Goal: Transaction & Acquisition: Purchase product/service

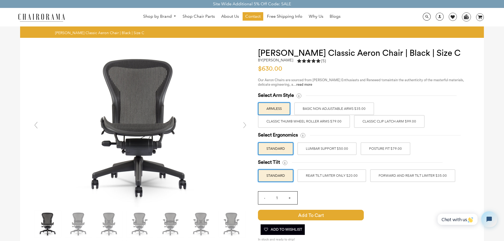
click at [381, 123] on label "Classic Clip Latch Arm $99.00" at bounding box center [389, 121] width 71 height 13
click at [0, 0] on input "Classic Clip Latch Arm $99.00" at bounding box center [0, 0] width 0 height 0
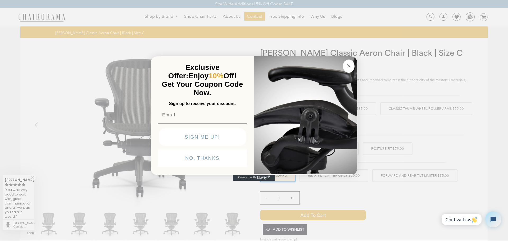
click at [351, 68] on icon "Close dialog" at bounding box center [348, 66] width 6 height 6
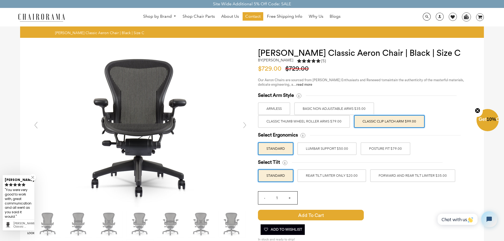
click at [345, 151] on label "LUMBAR SUPPORT $50.00" at bounding box center [326, 148] width 59 height 13
click at [0, 0] on input "LUMBAR SUPPORT $50.00" at bounding box center [0, 0] width 0 height 0
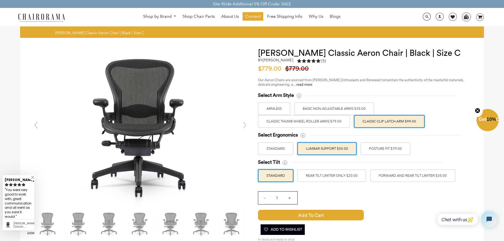
click at [380, 148] on label "POSTURE FIT $79.00" at bounding box center [385, 148] width 50 height 13
click at [0, 0] on input "POSTURE FIT $79.00" at bounding box center [0, 0] width 0 height 0
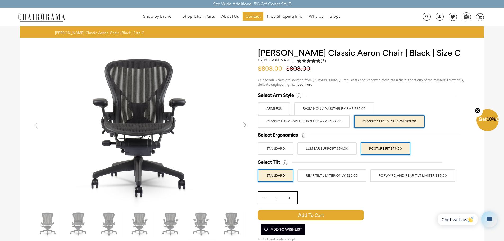
click at [346, 150] on label "LUMBAR SUPPORT $50.00" at bounding box center [326, 148] width 59 height 13
click at [0, 0] on input "LUMBAR SUPPORT $50.00" at bounding box center [0, 0] width 0 height 0
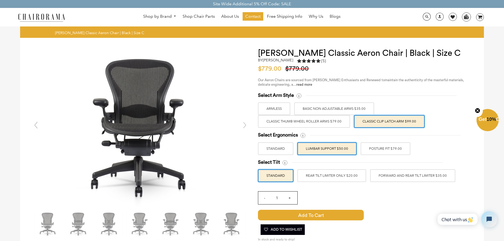
click at [381, 152] on label "POSTURE FIT $79.00" at bounding box center [385, 148] width 50 height 13
click at [0, 0] on input "POSTURE FIT $79.00" at bounding box center [0, 0] width 0 height 0
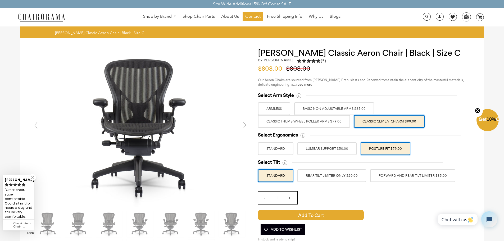
click at [385, 176] on label "FORWARD AND REAR TILT LIMITER $35.00" at bounding box center [412, 175] width 85 height 13
click at [0, 0] on input "FORWARD AND REAR TILT LIMITER $35.00" at bounding box center [0, 0] width 0 height 0
